Goal: Task Accomplishment & Management: Complete application form

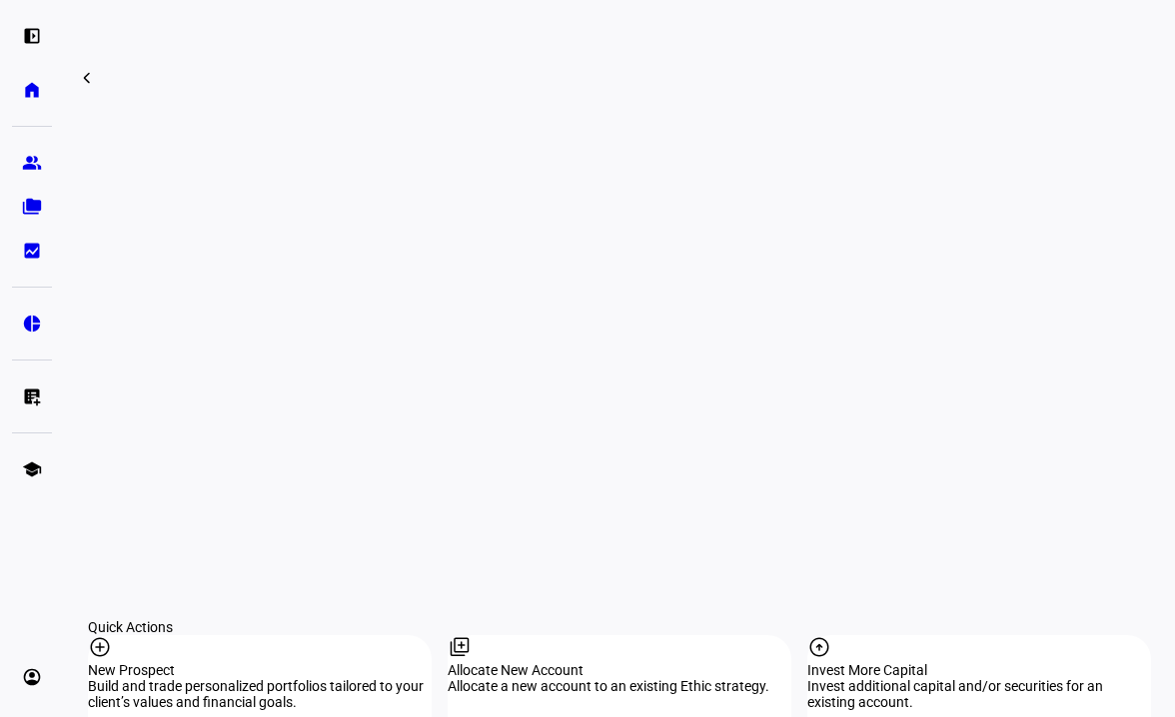
scroll to position [1698, 0]
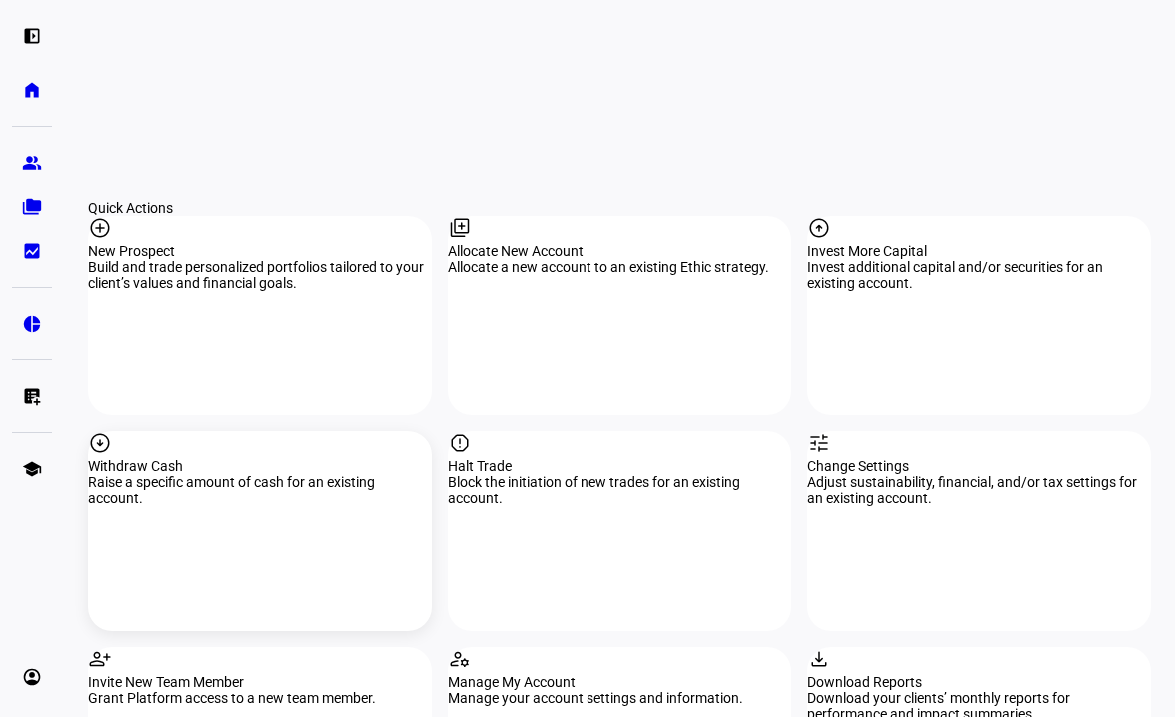
click at [281, 441] on div "arrow_circle_down Withdraw Cash Raise a specific amount of cash for an existing…" at bounding box center [260, 531] width 344 height 200
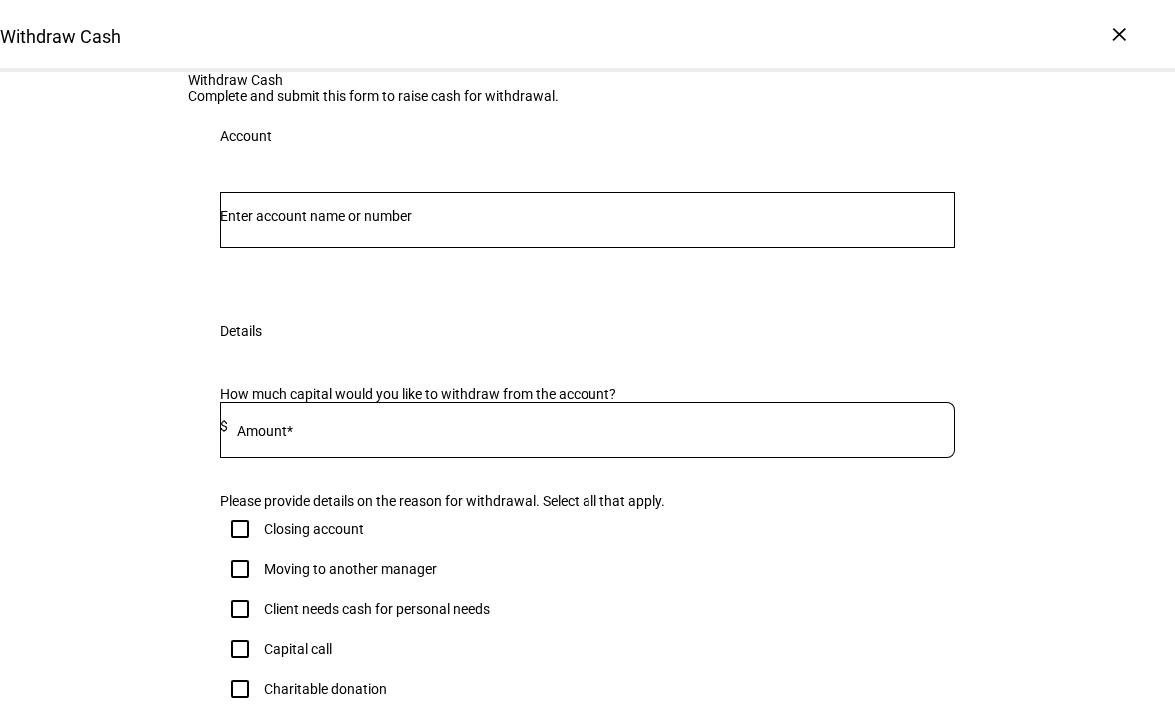
click at [1059, 303] on div "Withdraw Cash Complete and submit this form to raise cash for withdrawal. Accou…" at bounding box center [587, 534] width 1175 height 925
click at [466, 224] on input "Number" at bounding box center [587, 216] width 735 height 16
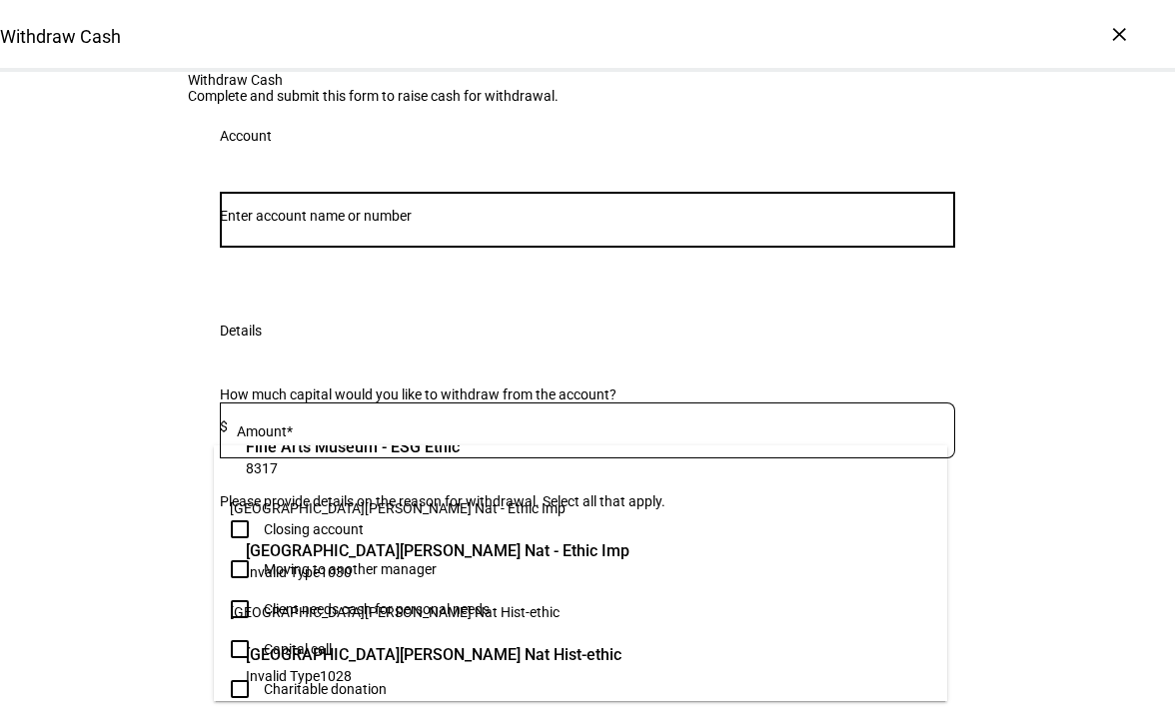
scroll to position [200, 0]
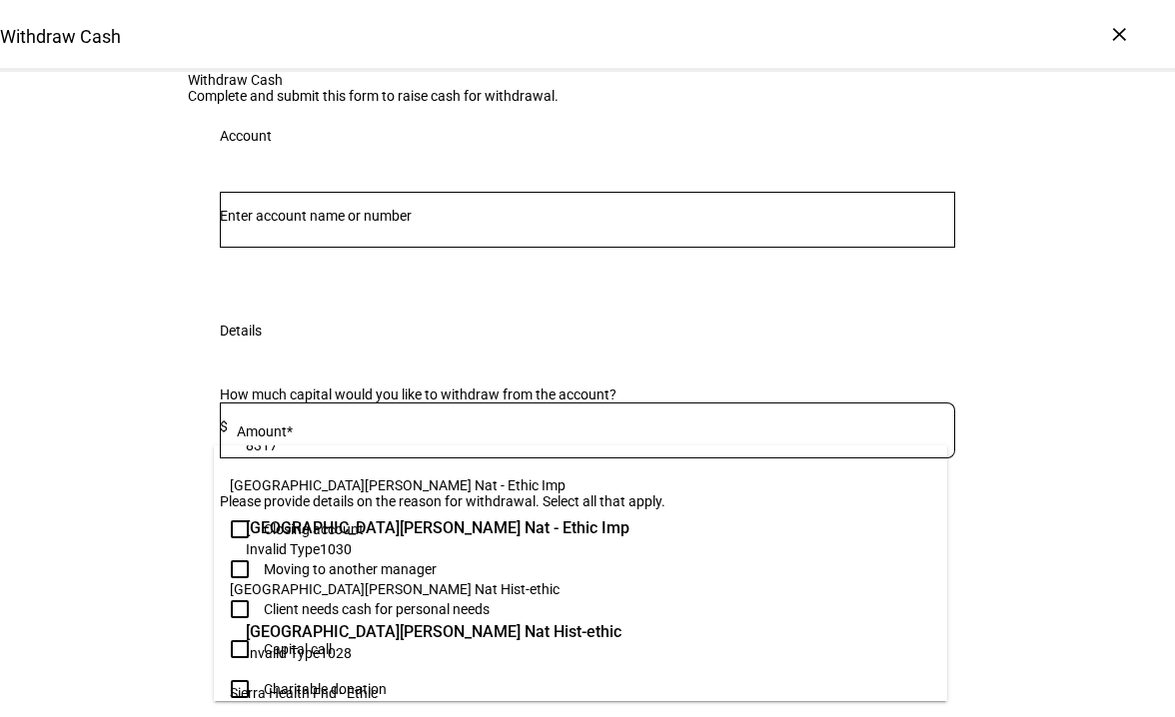
click at [395, 643] on span "Invalid Type 1028" at bounding box center [434, 652] width 376 height 19
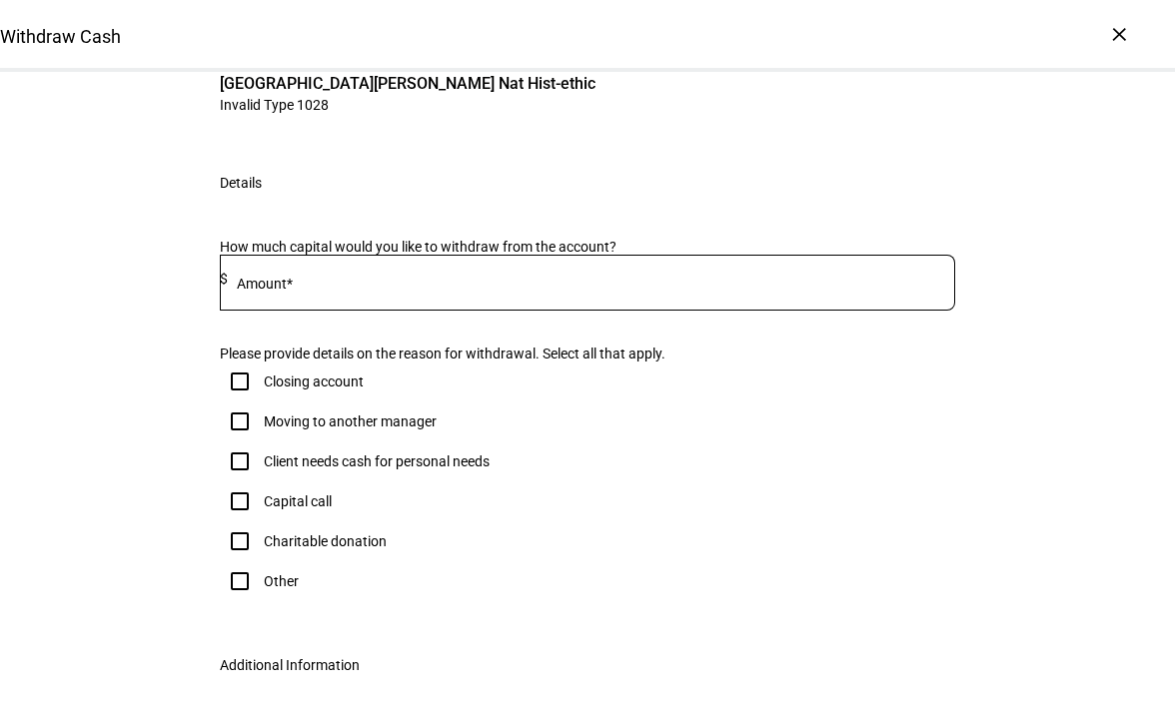
click at [293, 292] on mat-label "Amount*" at bounding box center [265, 284] width 56 height 16
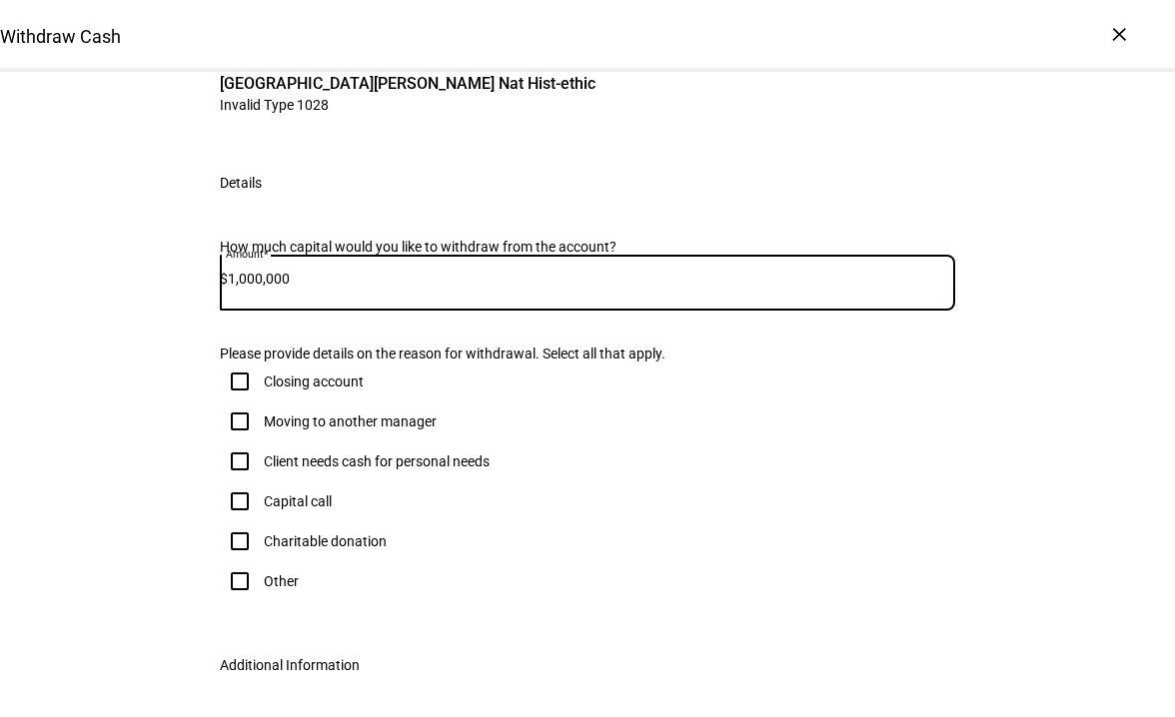
type input "1,000,000"
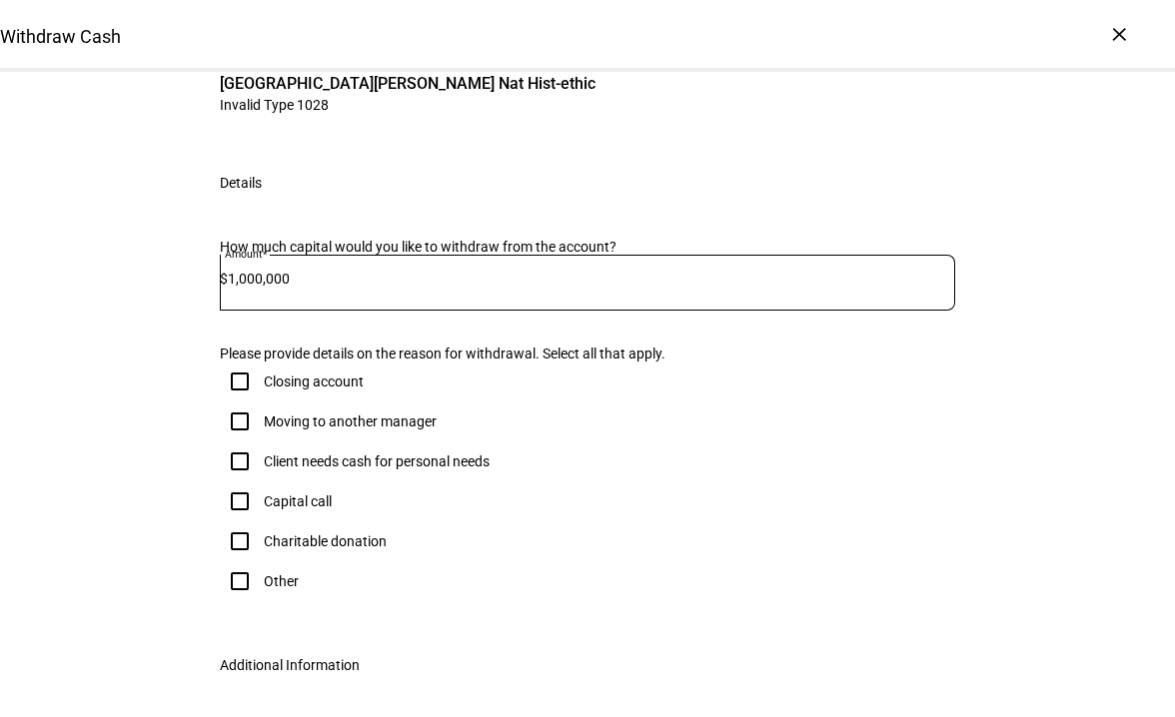
click at [1036, 205] on div "Withdraw Cash Complete and submit this form to raise cash for withdrawal. Accou…" at bounding box center [587, 360] width 1175 height 977
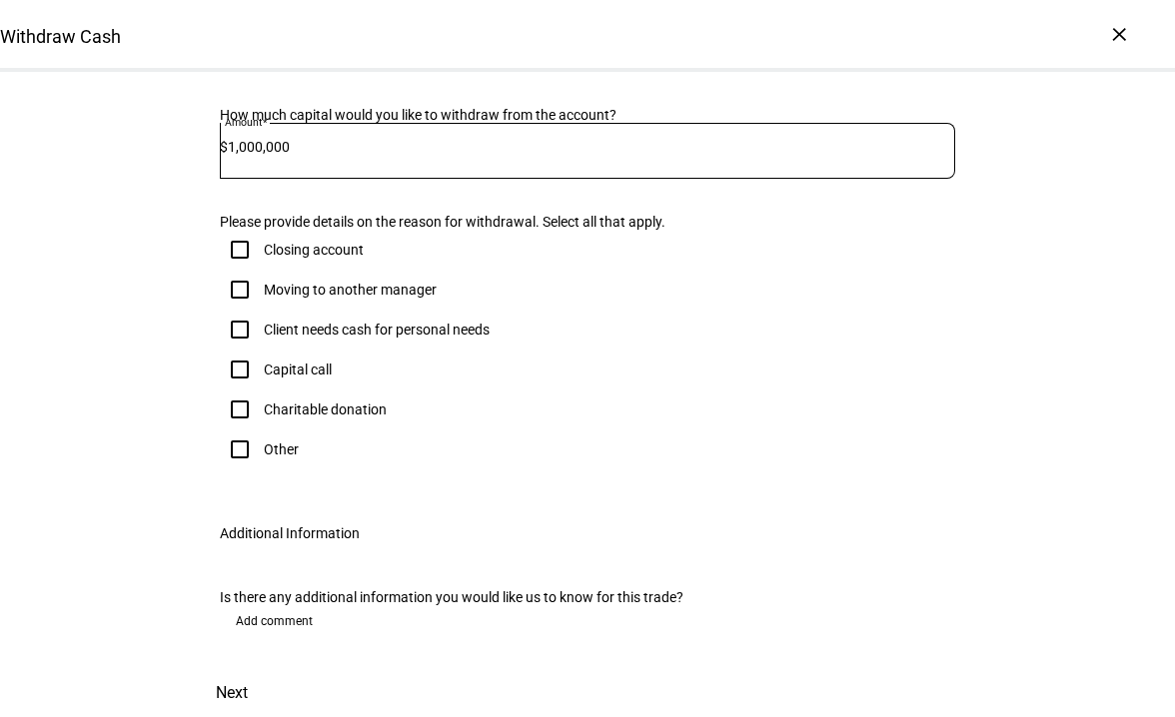
click at [244, 314] on input "Client needs cash for personal needs" at bounding box center [240, 330] width 40 height 40
checkbox input "true"
click at [248, 669] on span "Next" at bounding box center [232, 693] width 32 height 48
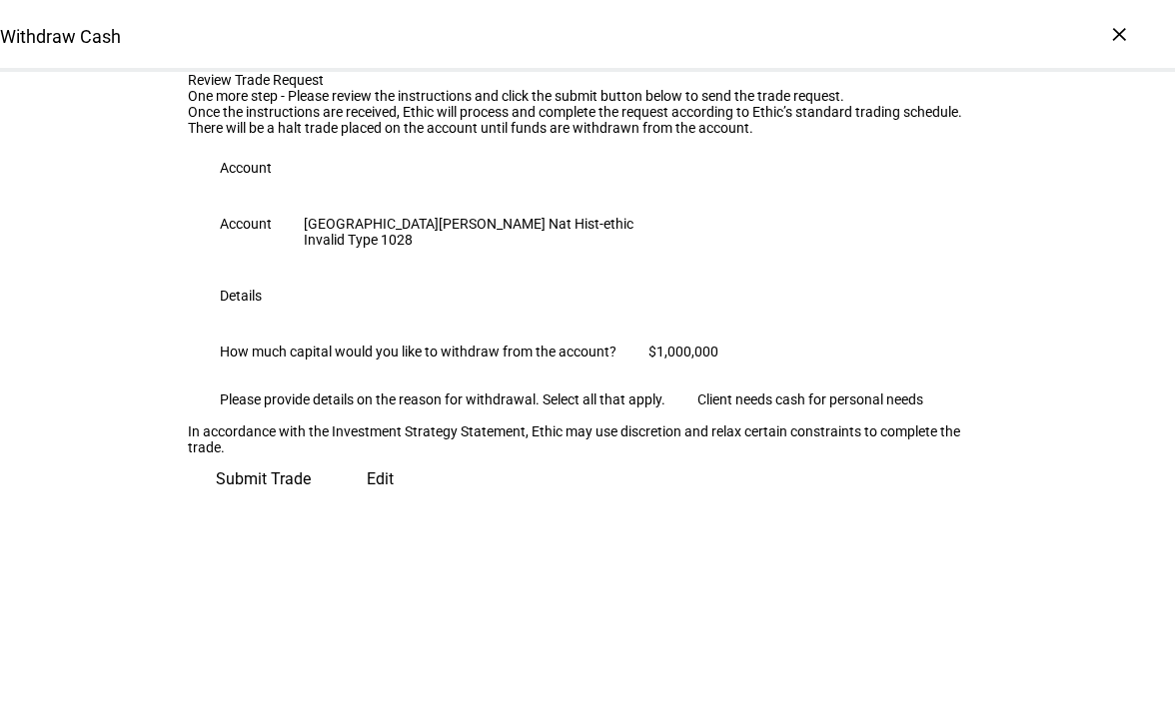
scroll to position [245, 0]
click at [311, 503] on span "Submit Trade" at bounding box center [263, 479] width 95 height 48
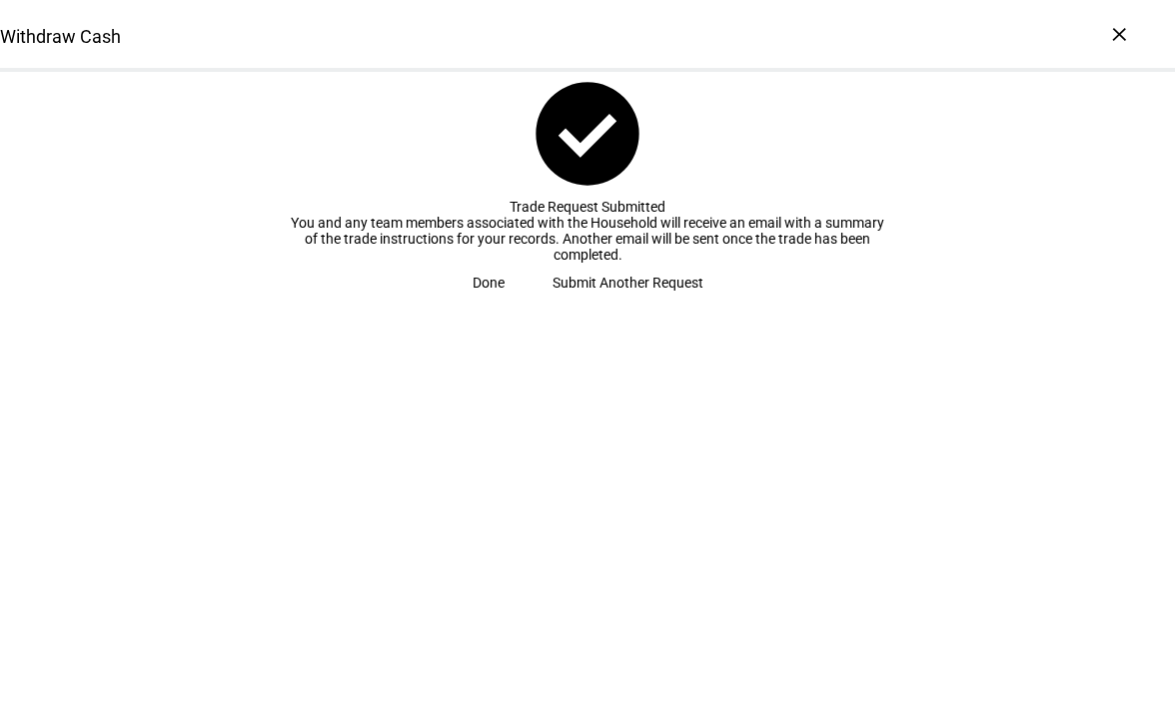
click at [566, 303] on span "Submit Another Request" at bounding box center [627, 283] width 151 height 40
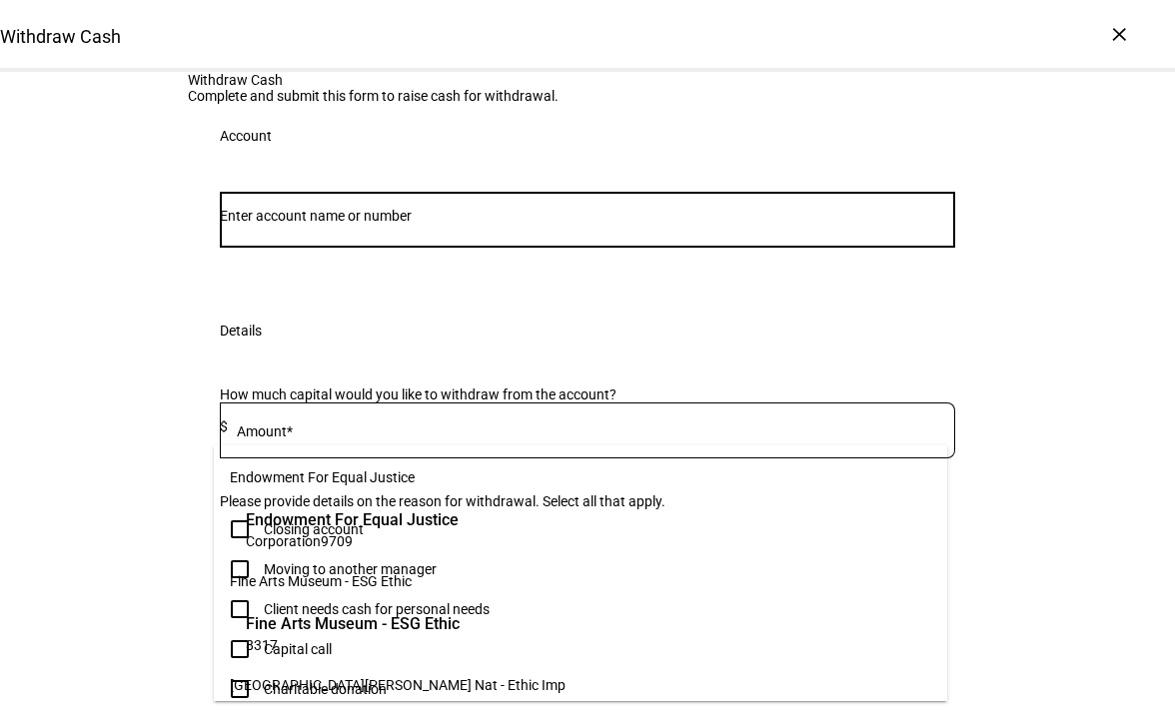
click at [403, 224] on input "Number" at bounding box center [587, 216] width 735 height 16
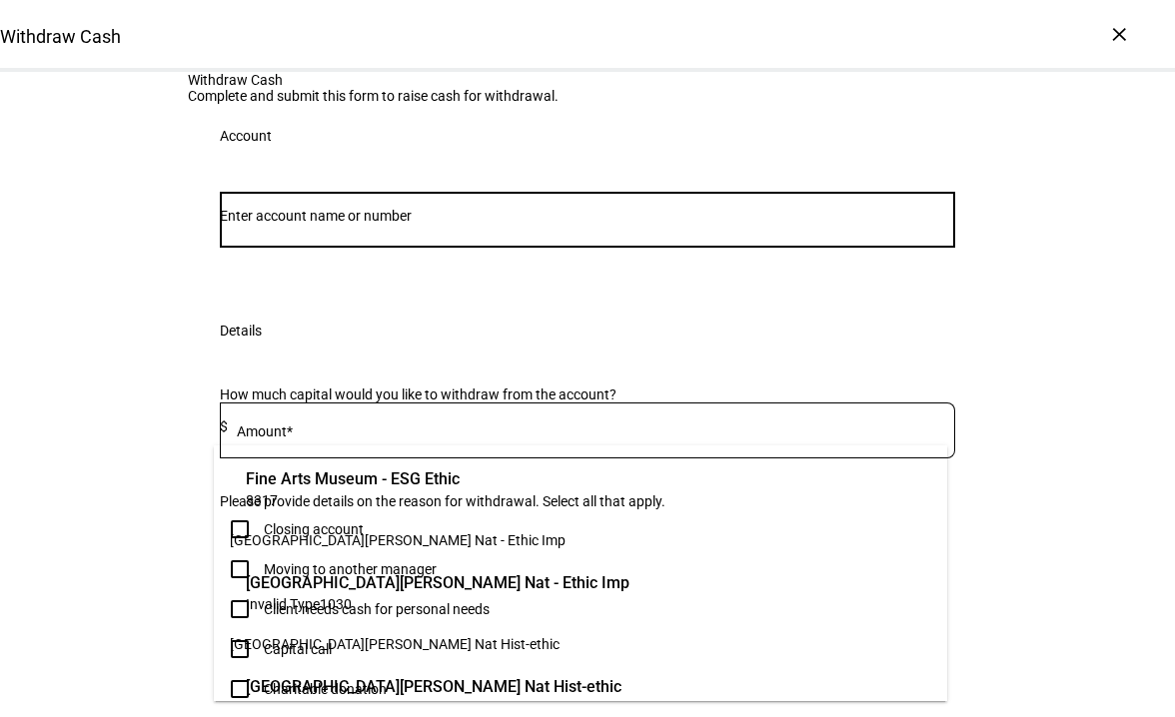
scroll to position [180, 0]
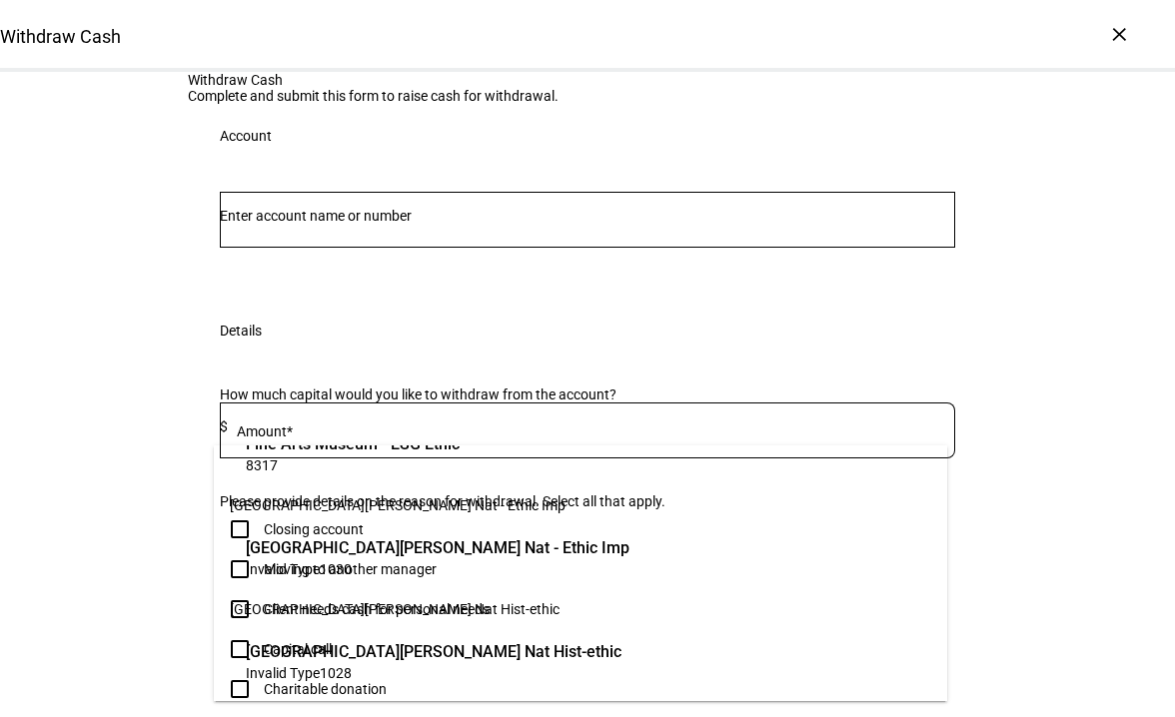
click at [373, 564] on span "Invalid Type 1030" at bounding box center [438, 568] width 384 height 19
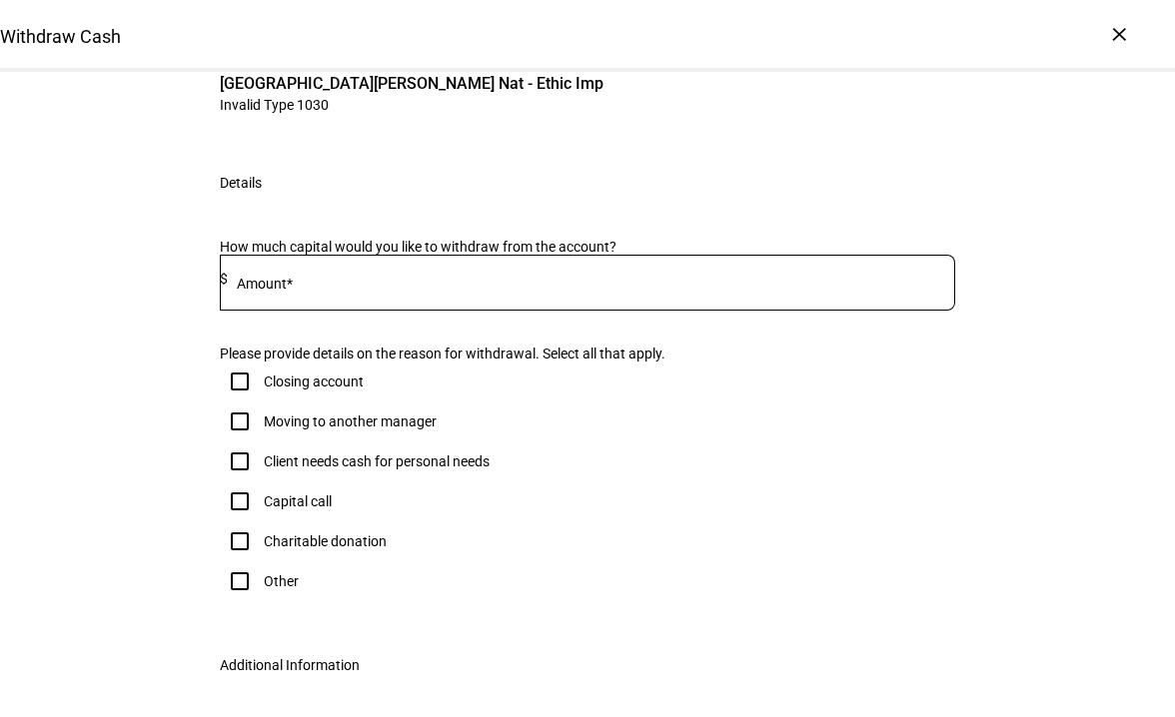
scroll to position [300, 0]
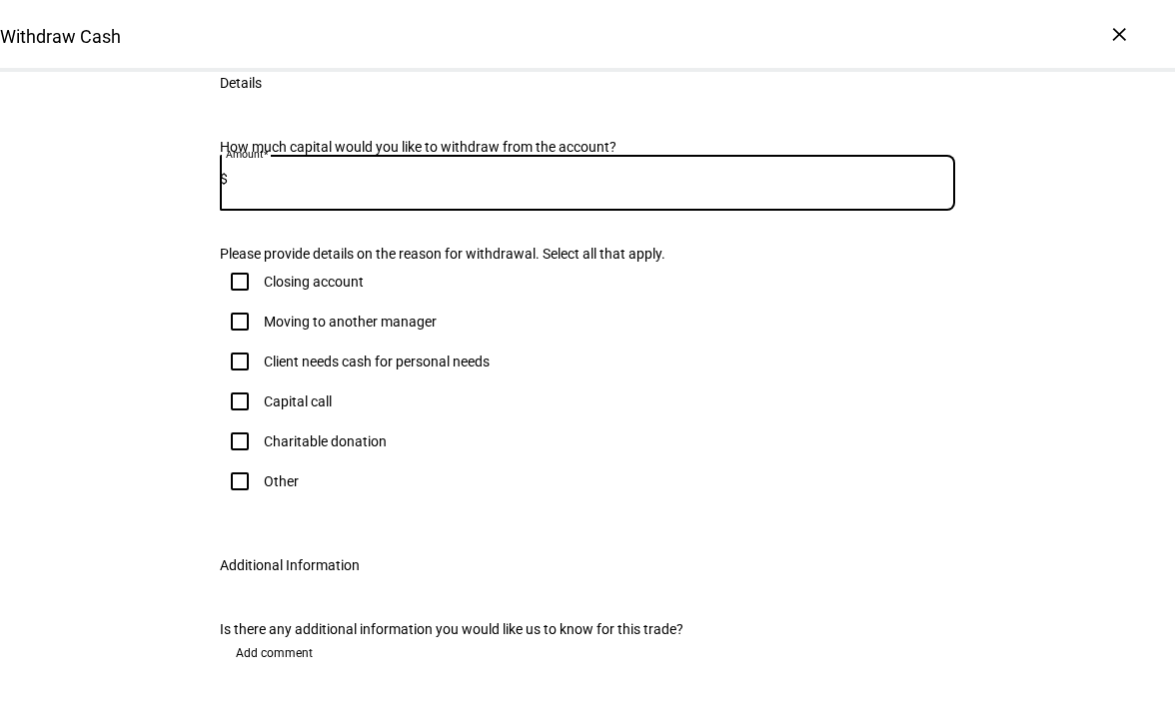
click at [320, 187] on input at bounding box center [591, 179] width 727 height 16
type input "750,000"
click at [71, 339] on div "Withdraw Cash Complete and submit this form to raise cash for withdrawal. Accou…" at bounding box center [587, 260] width 1175 height 977
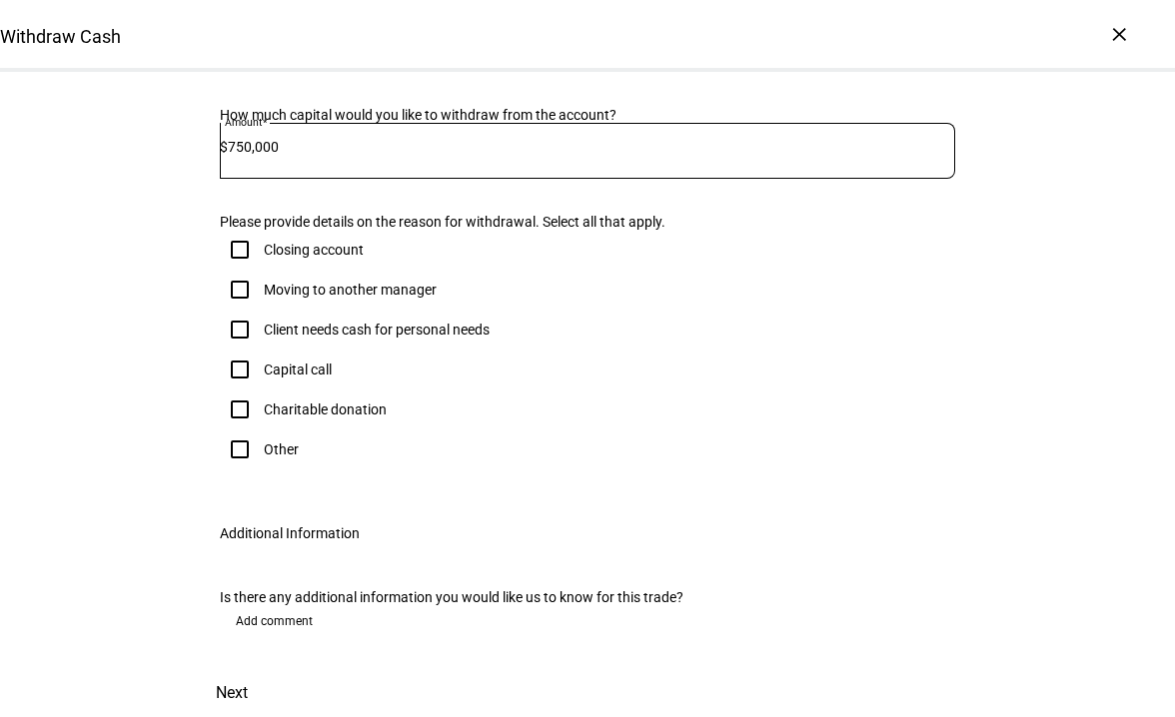
scroll to position [499, 0]
click at [232, 350] on input "Client needs cash for personal needs" at bounding box center [240, 330] width 40 height 40
checkbox input "true"
click at [248, 669] on span "Next" at bounding box center [232, 693] width 32 height 48
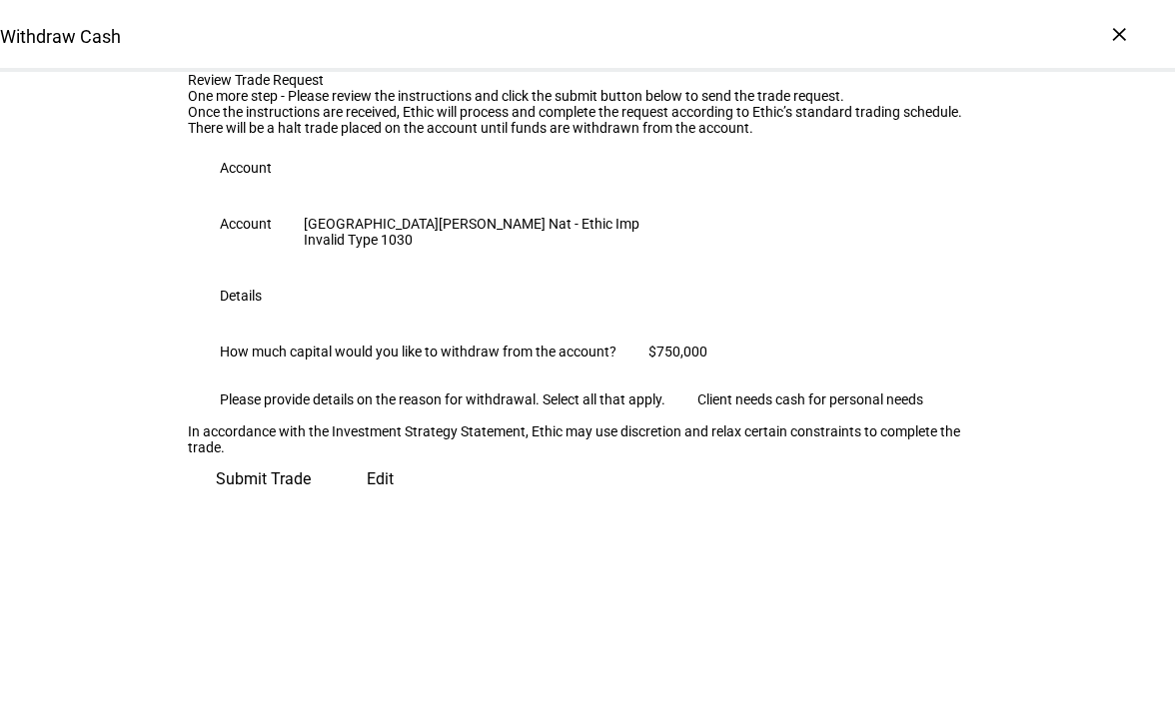
scroll to position [245, 0]
click at [311, 503] on span "Submit Trade" at bounding box center [263, 479] width 95 height 48
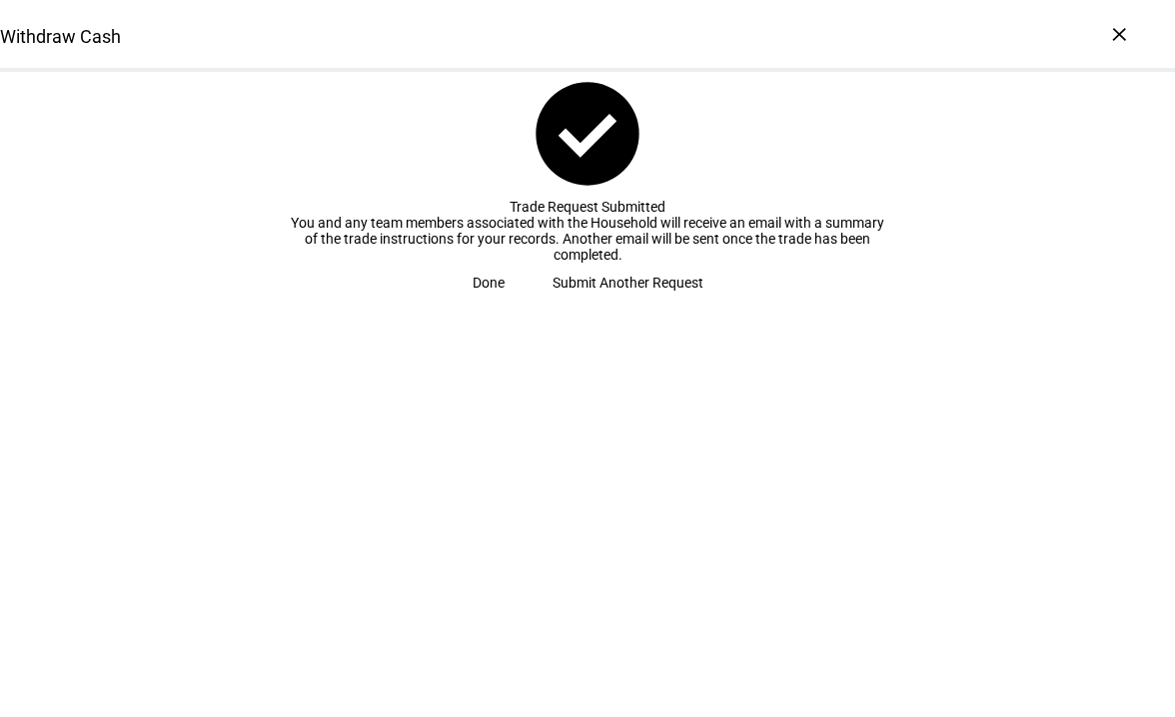
click at [504, 303] on span "Done" at bounding box center [488, 283] width 32 height 40
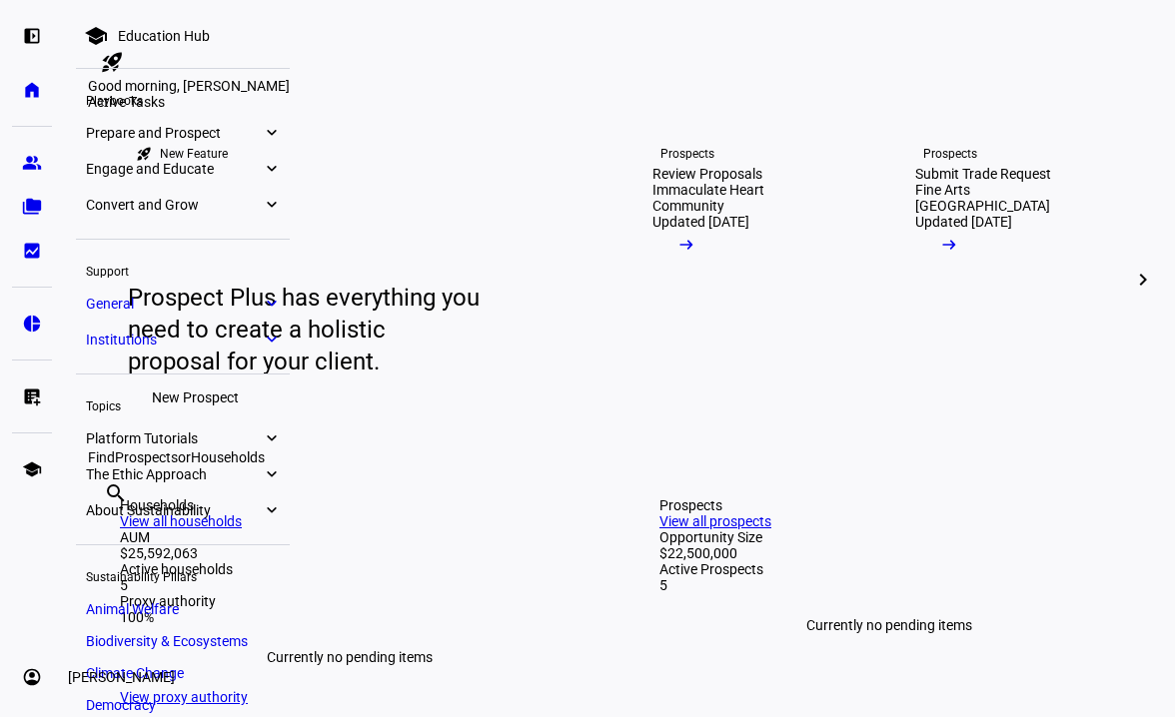
click at [39, 683] on eth-mat-symbol "account_circle" at bounding box center [32, 677] width 20 height 20
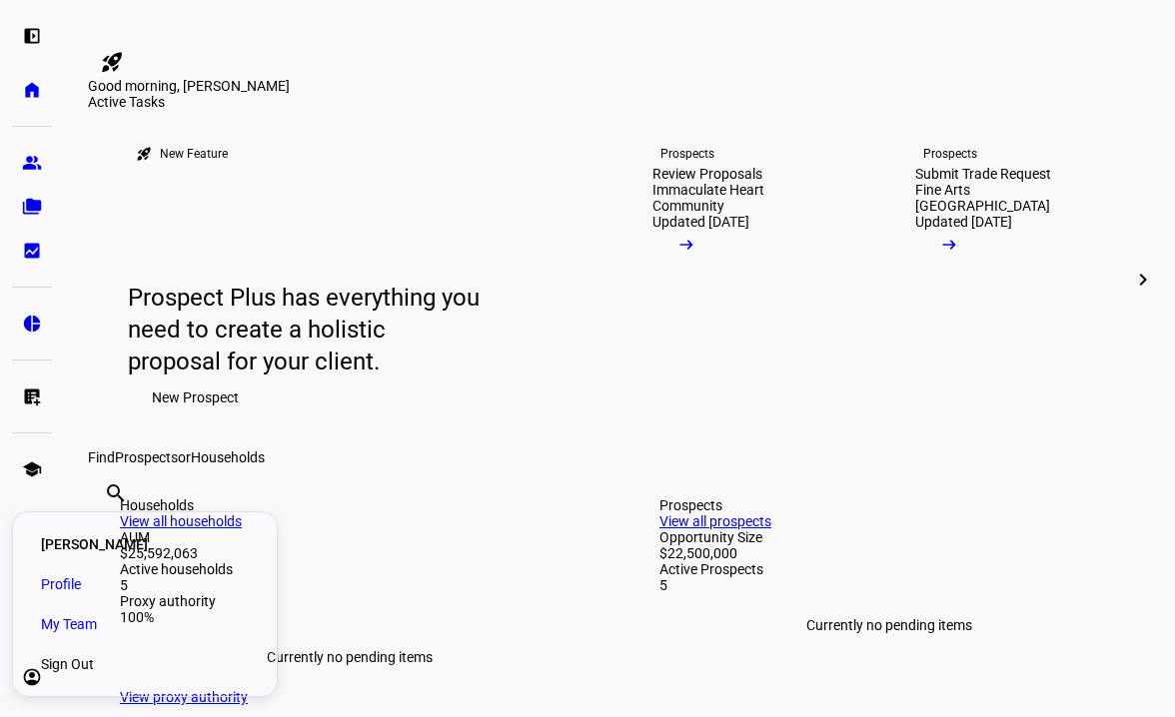
click at [186, 671] on link "Sign Out" at bounding box center [145, 664] width 240 height 40
